Goal: Task Accomplishment & Management: Manage account settings

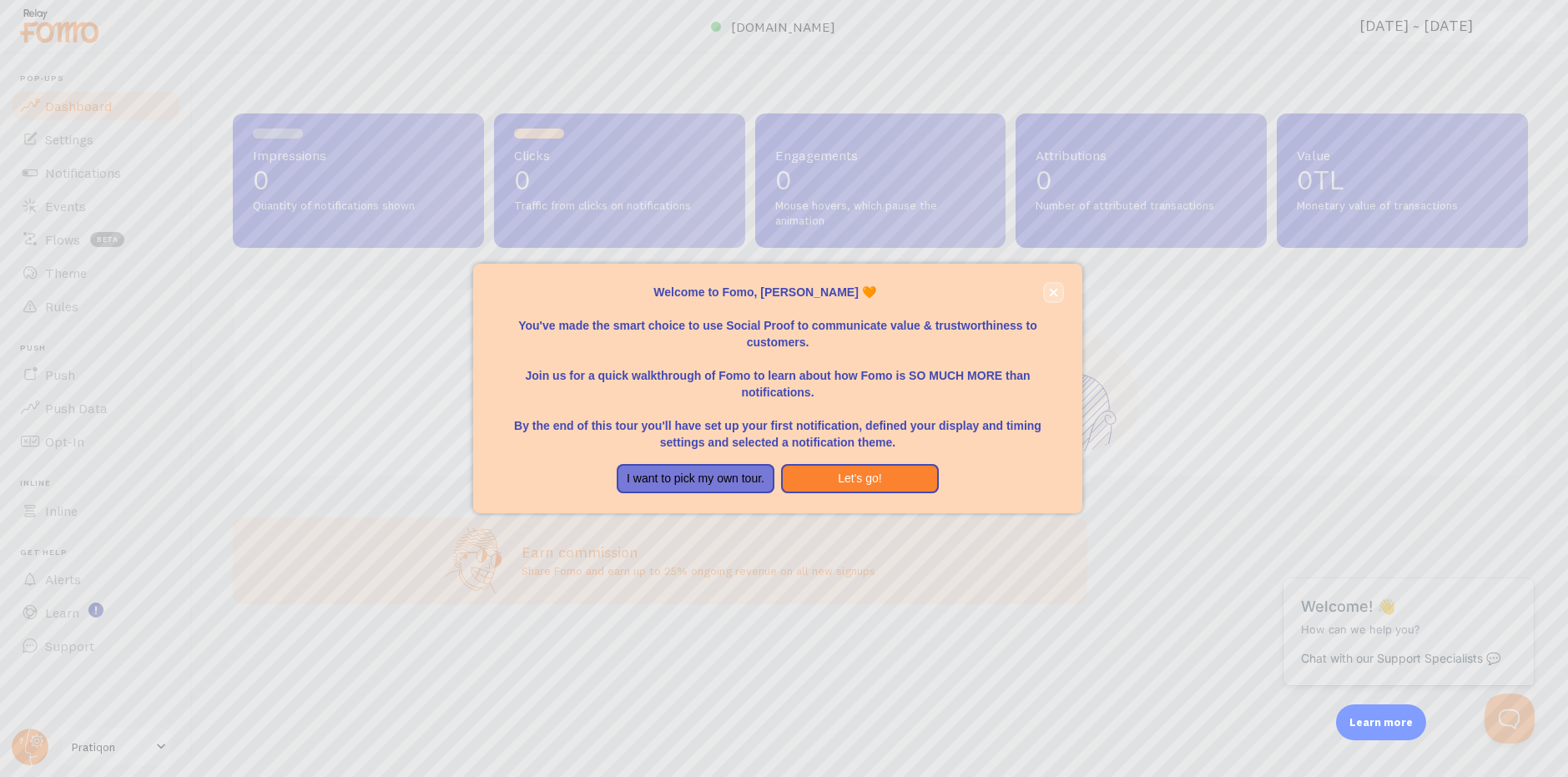
click at [1057, 288] on icon "close," at bounding box center [1053, 292] width 8 height 8
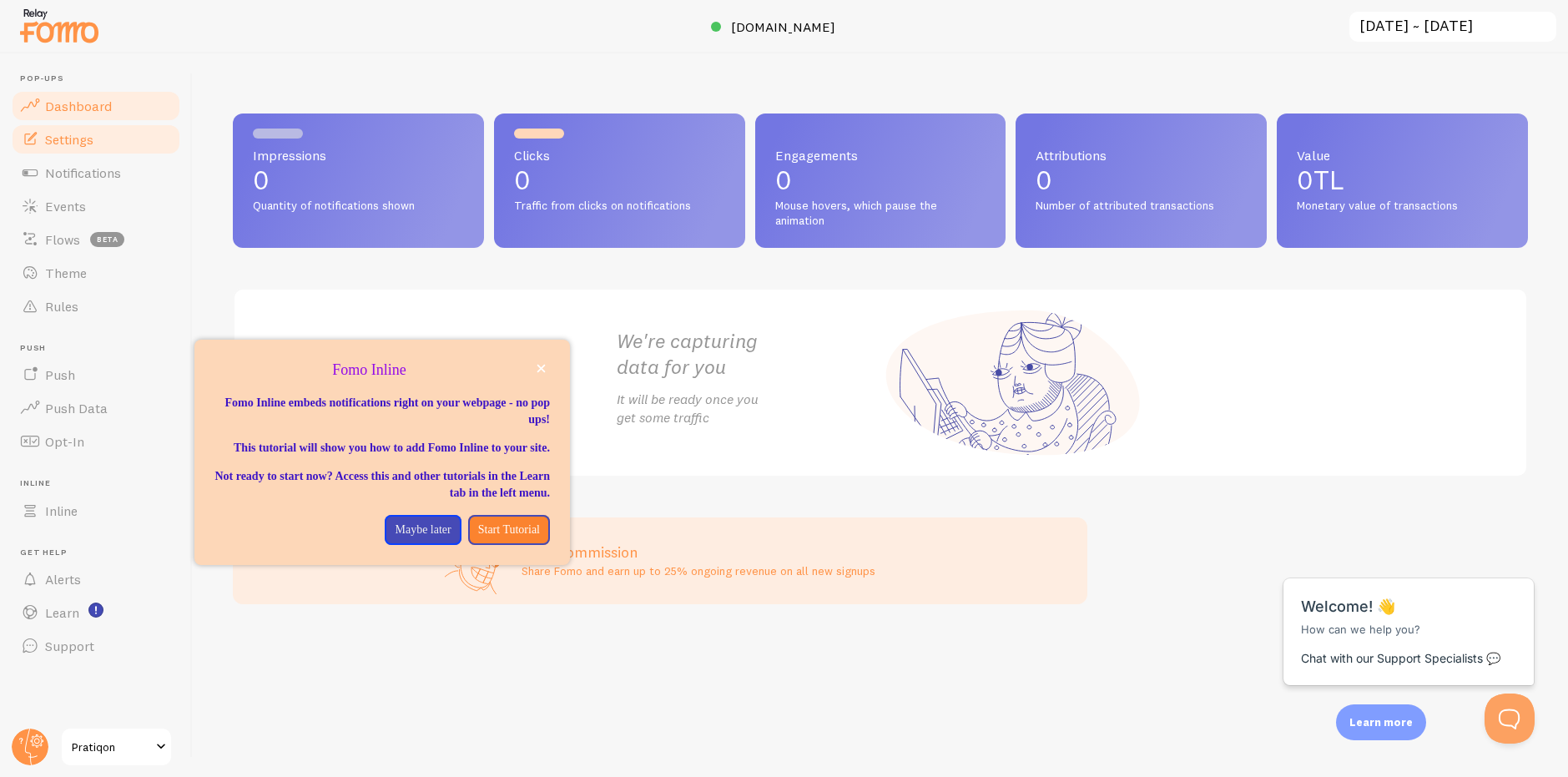
click at [39, 138] on span at bounding box center [30, 140] width 20 height 20
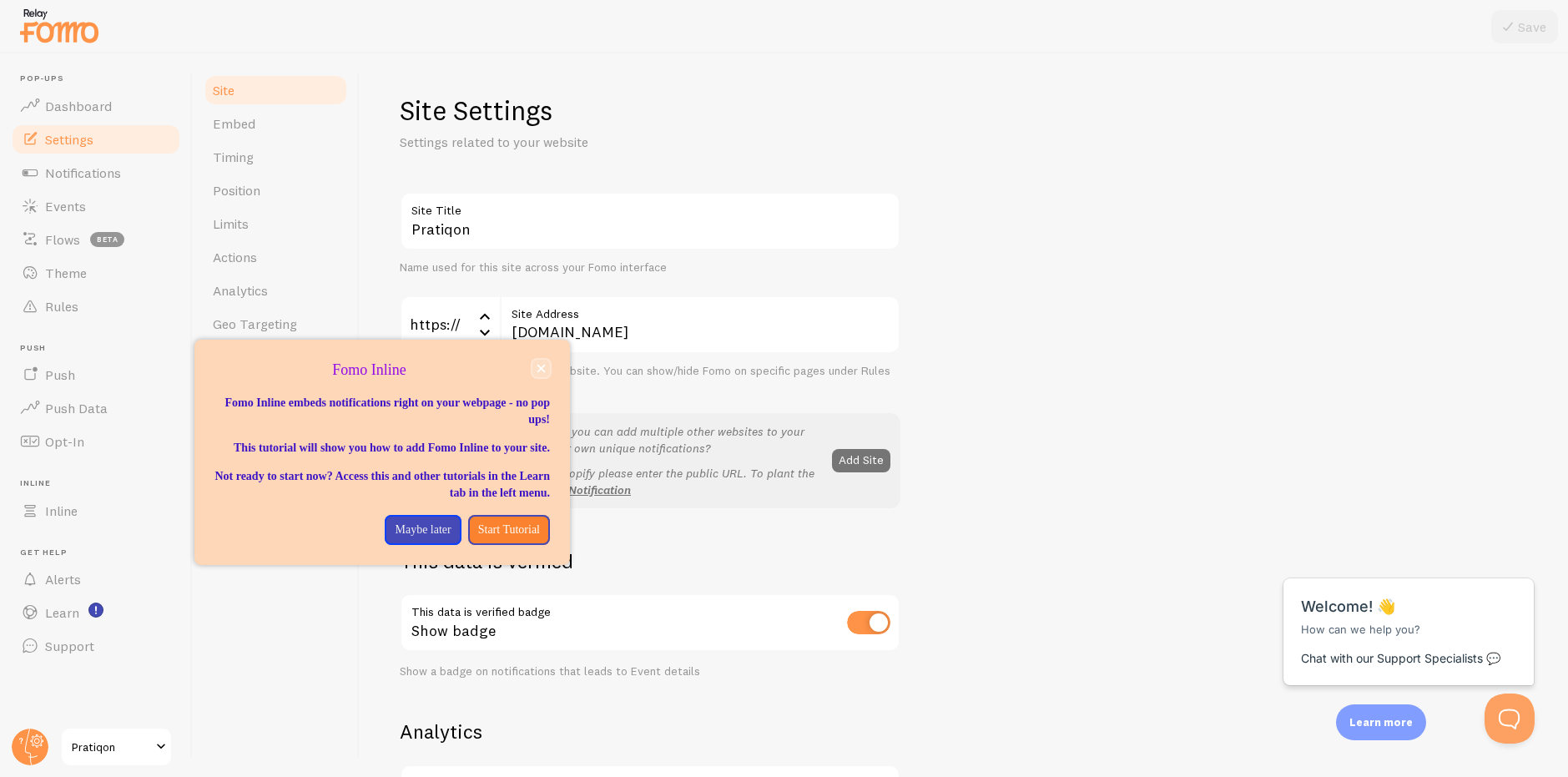
click at [542, 375] on button "close," at bounding box center [541, 368] width 17 height 17
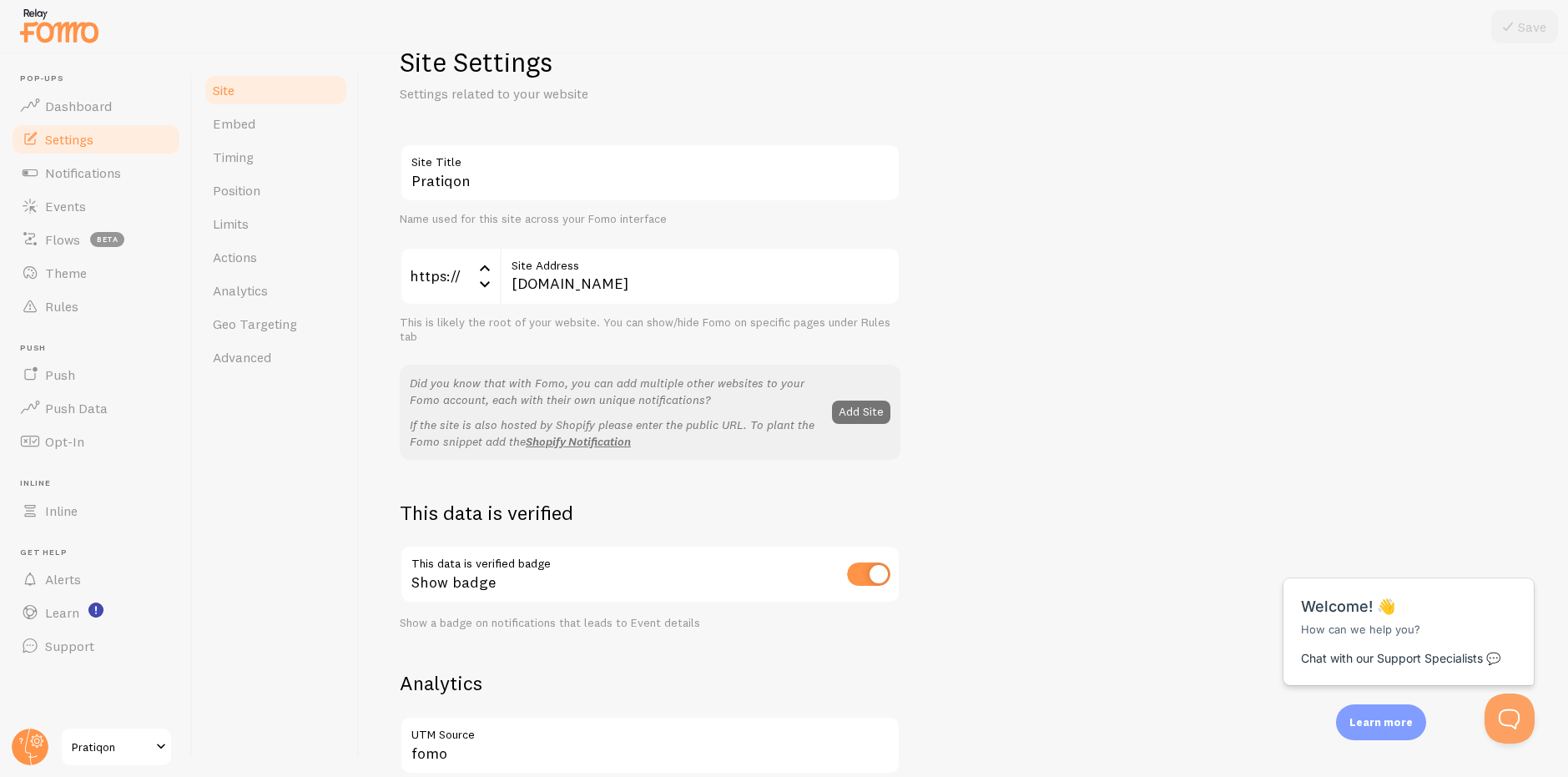
scroll to position [83, 0]
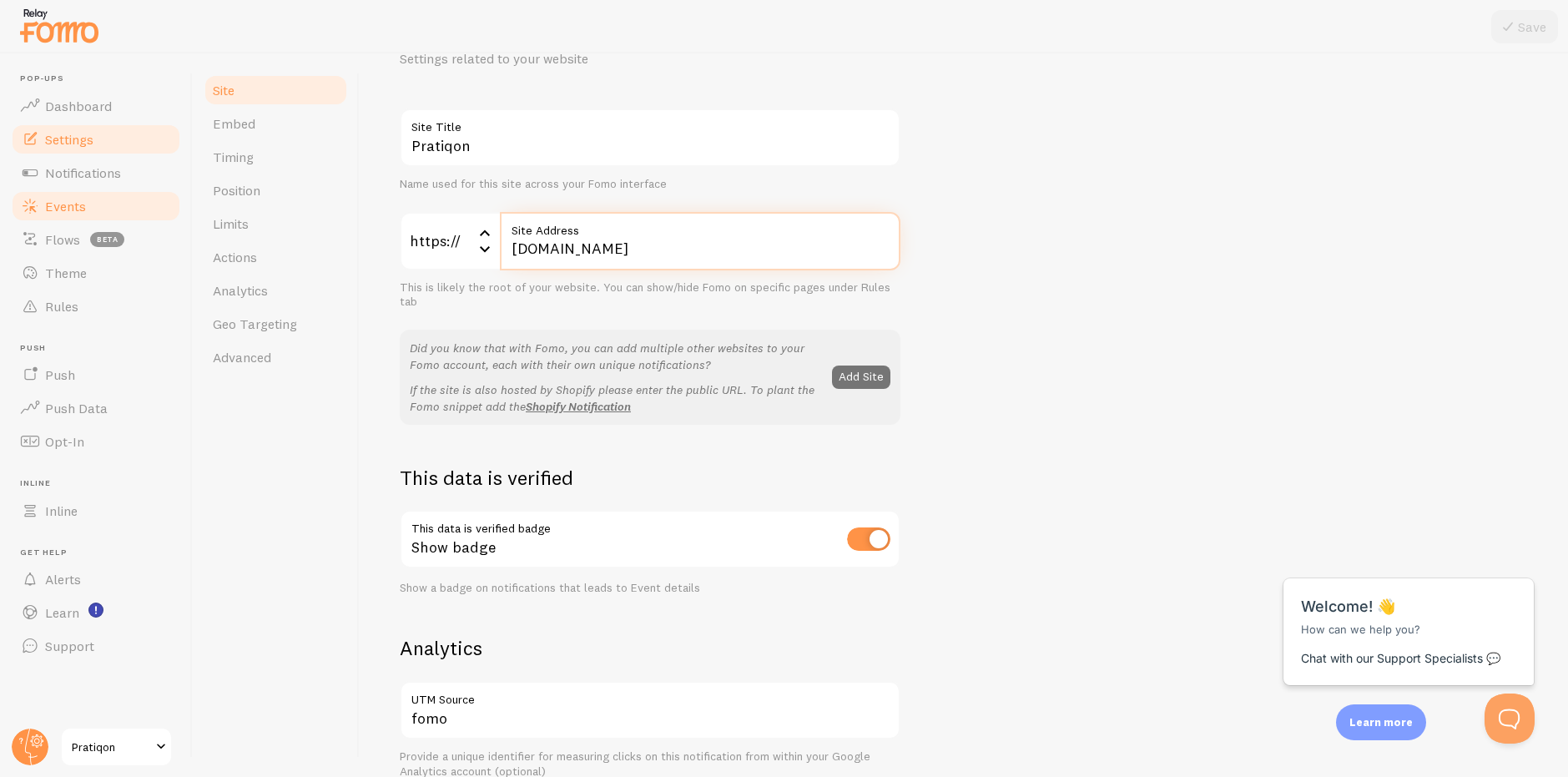
drag, startPoint x: 667, startPoint y: 248, endPoint x: 154, endPoint y: 221, distance: 513.7
click at [430, 244] on div "https:// https:// https:// http:// [DOMAIN_NAME] Site Address" at bounding box center [650, 241] width 501 height 58
click at [849, 541] on input "checkbox" at bounding box center [869, 539] width 44 height 24
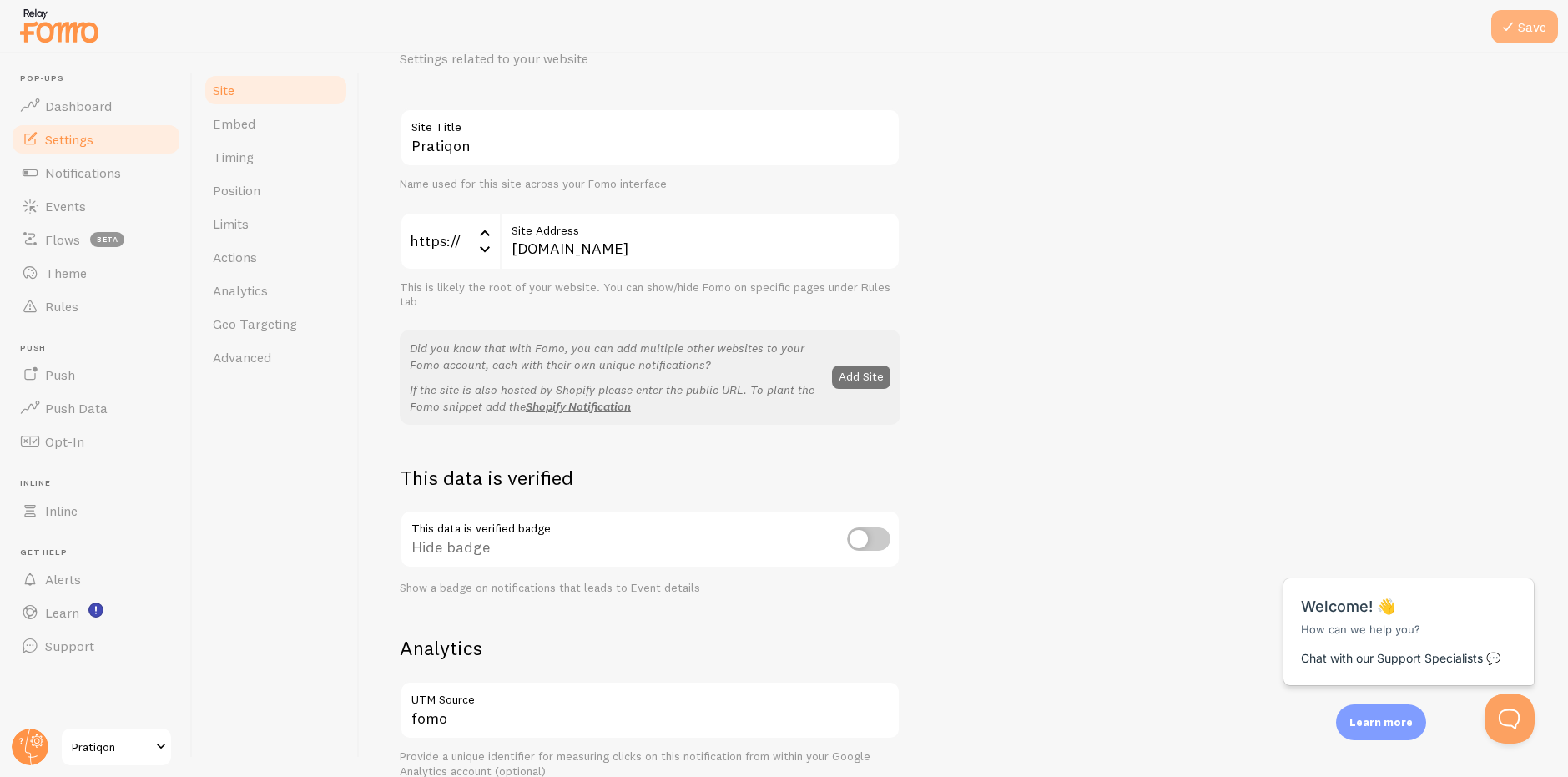
click at [1534, 16] on button "Save" at bounding box center [1525, 26] width 67 height 34
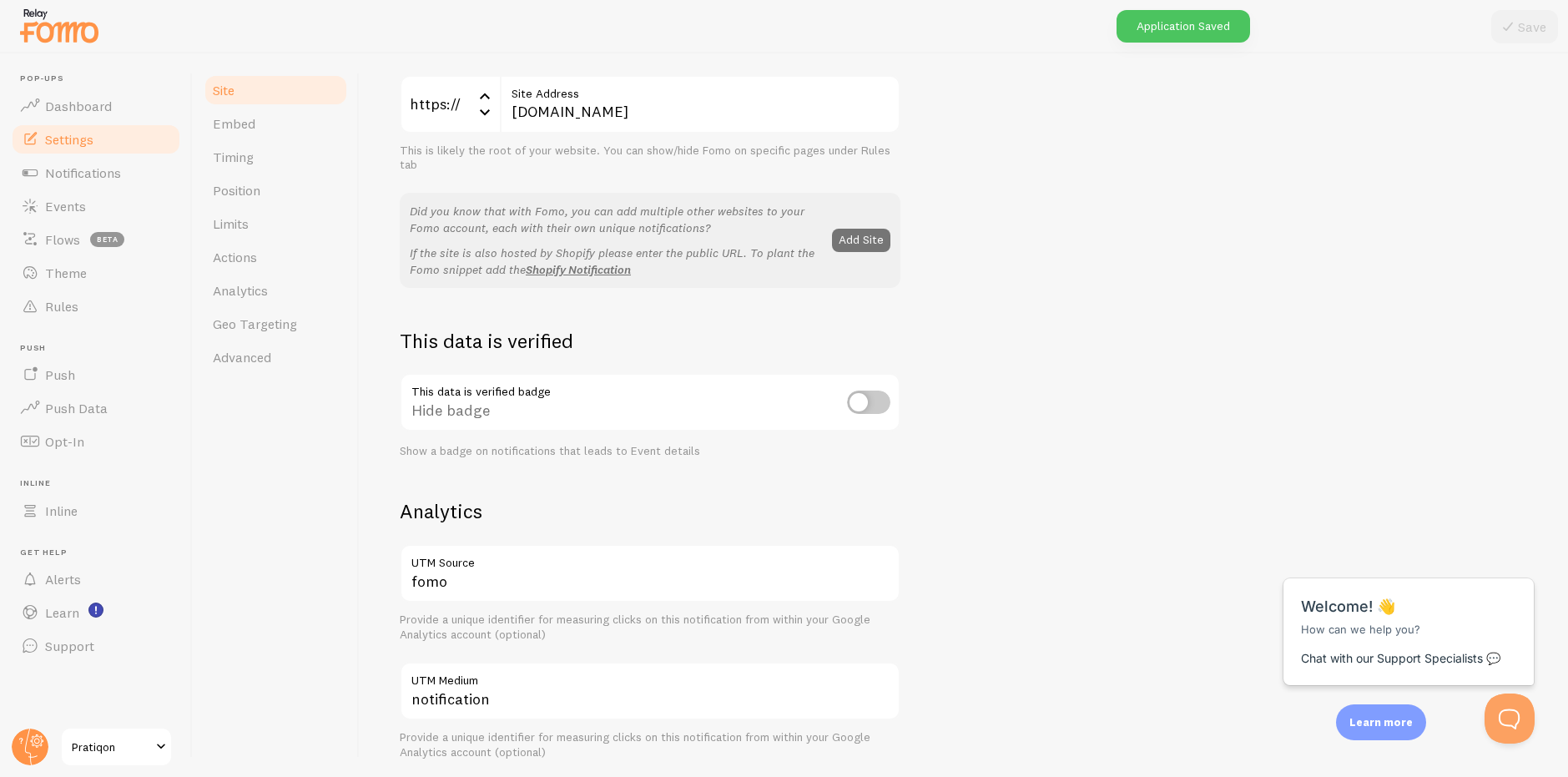
scroll to position [417, 0]
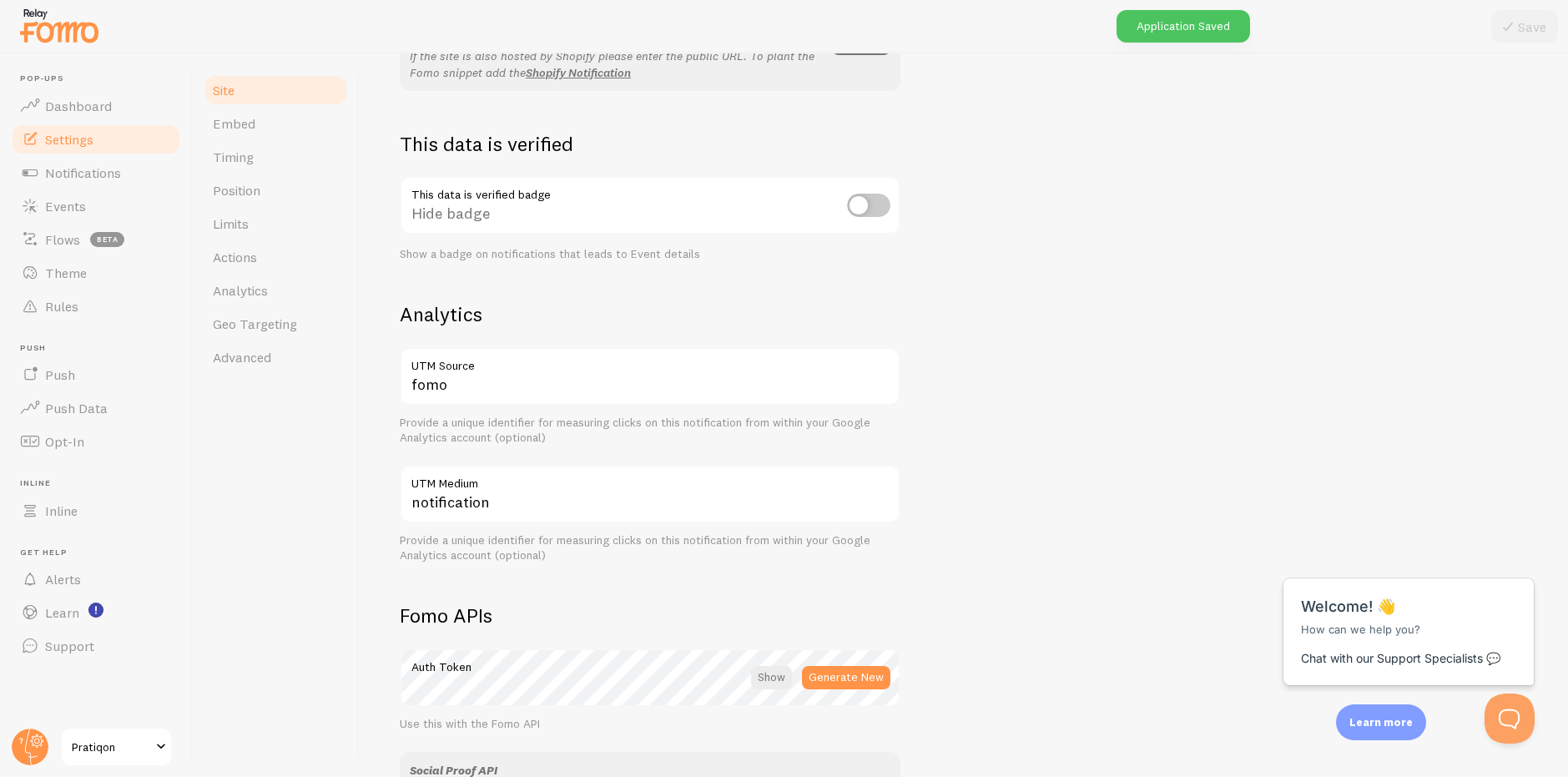
click at [872, 198] on input "checkbox" at bounding box center [869, 206] width 44 height 24
checkbox input "true"
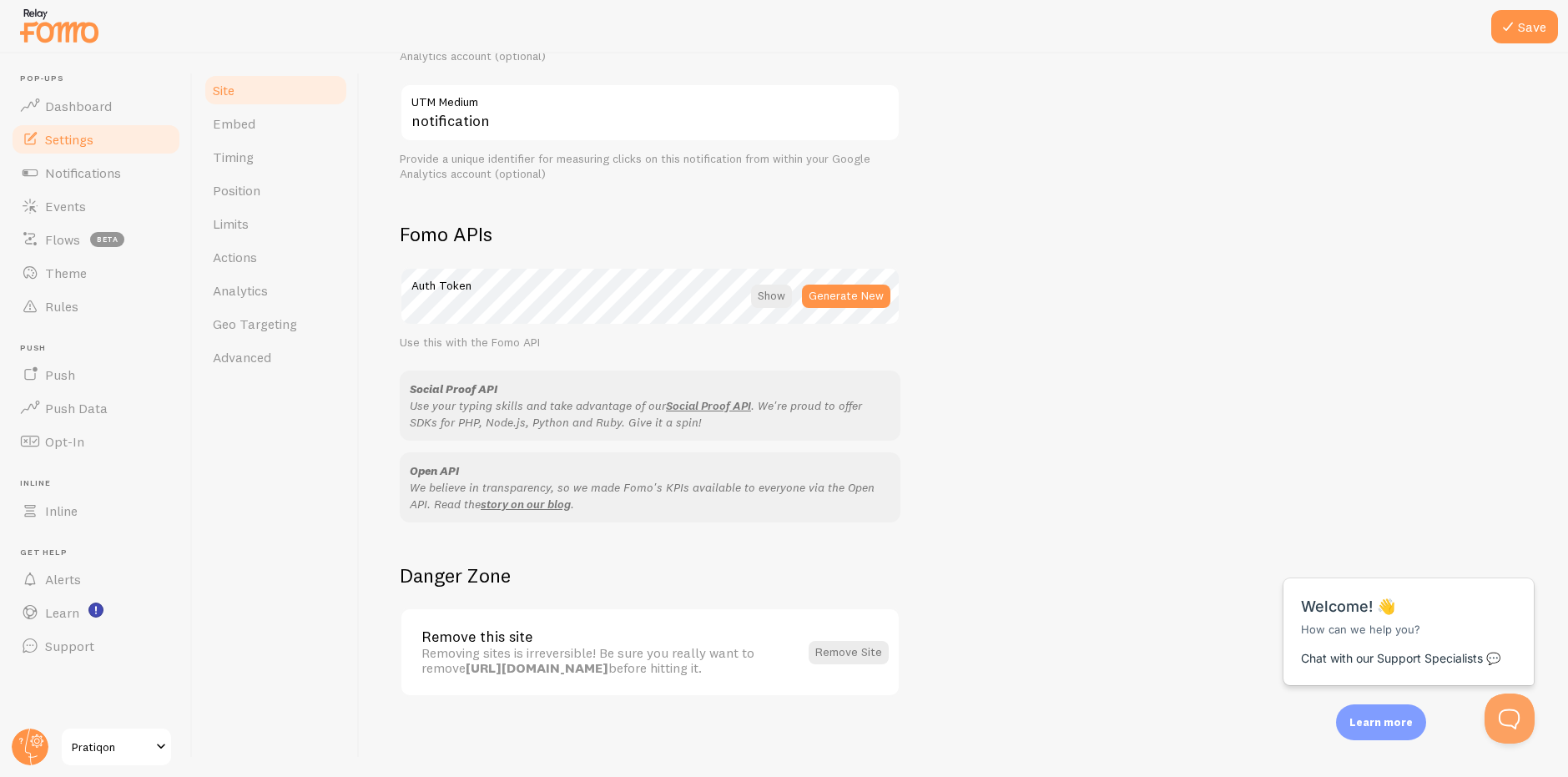
scroll to position [215, 0]
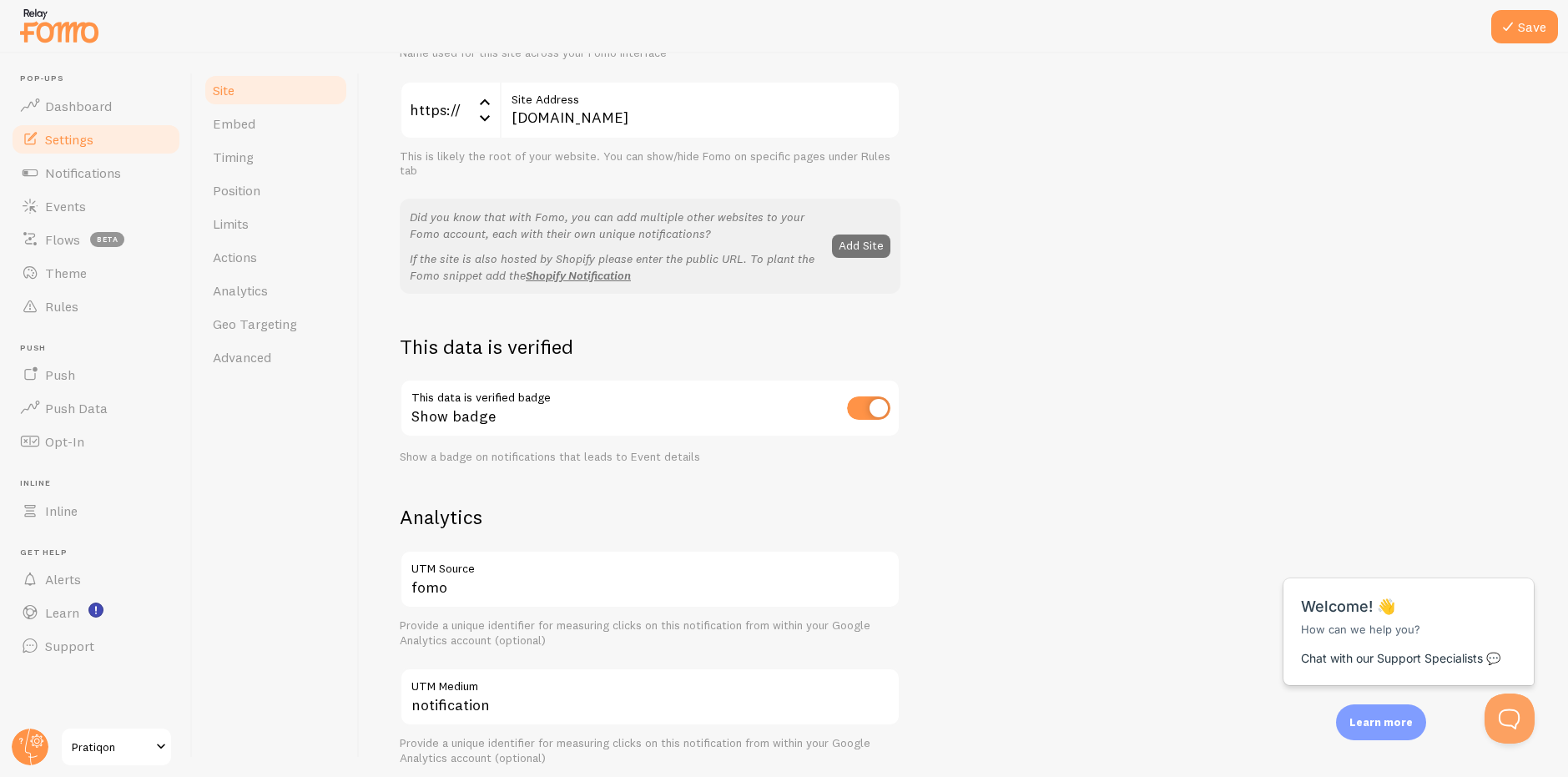
click at [155, 740] on span at bounding box center [161, 747] width 20 height 20
click at [153, 747] on span at bounding box center [161, 747] width 20 height 20
click at [153, 746] on span at bounding box center [161, 747] width 20 height 20
click at [155, 746] on span at bounding box center [161, 747] width 20 height 20
click at [156, 746] on span at bounding box center [161, 747] width 20 height 20
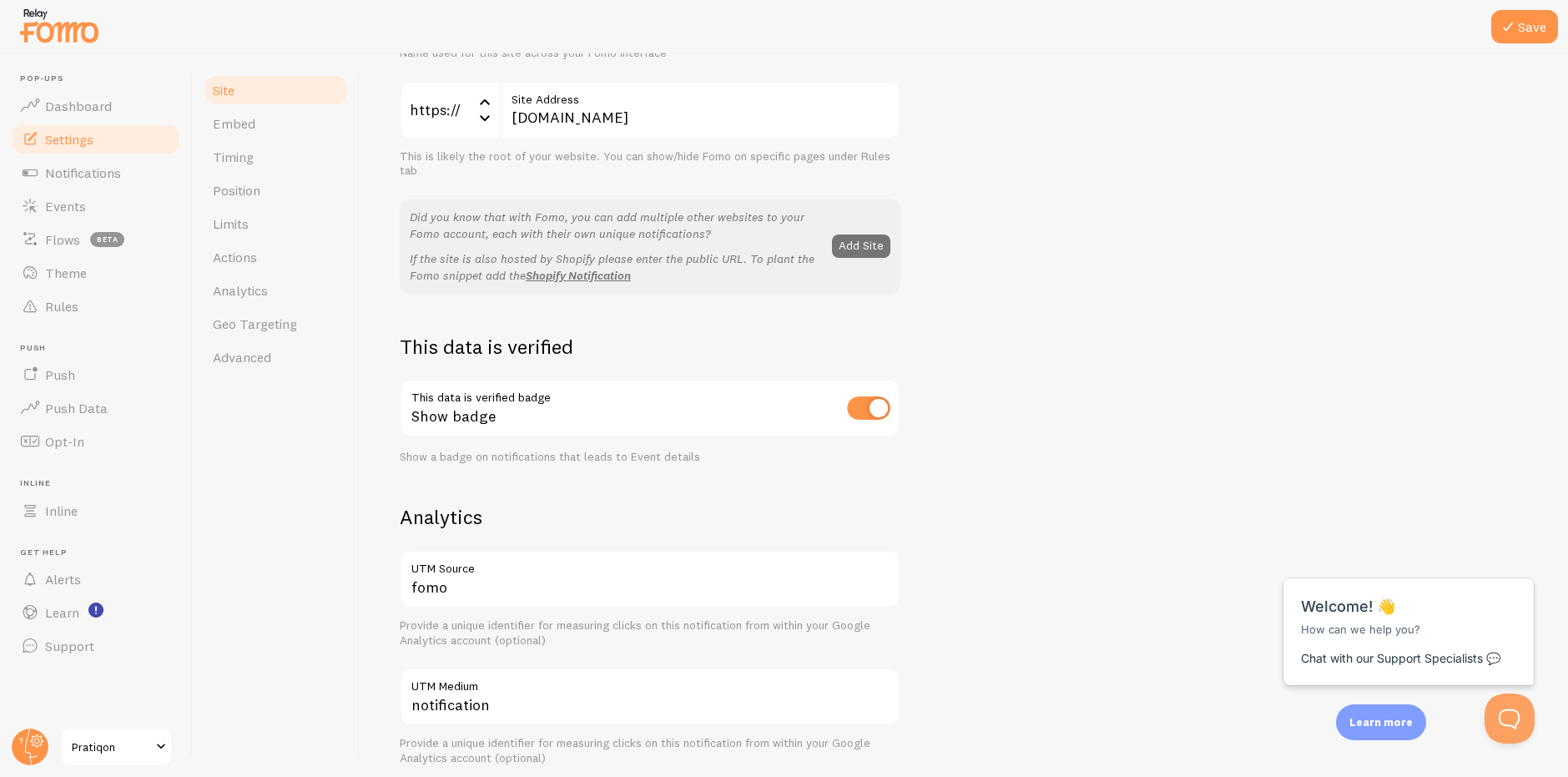
click at [156, 746] on span at bounding box center [161, 747] width 20 height 20
click at [117, 170] on span "Notifications" at bounding box center [83, 172] width 76 height 16
